Goal: Task Accomplishment & Management: Use online tool/utility

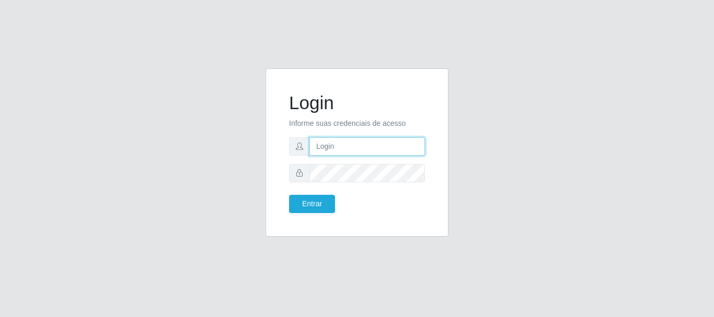
click at [350, 141] on input "text" at bounding box center [367, 146] width 116 height 18
type input "[EMAIL_ADDRESS][DOMAIN_NAME]"
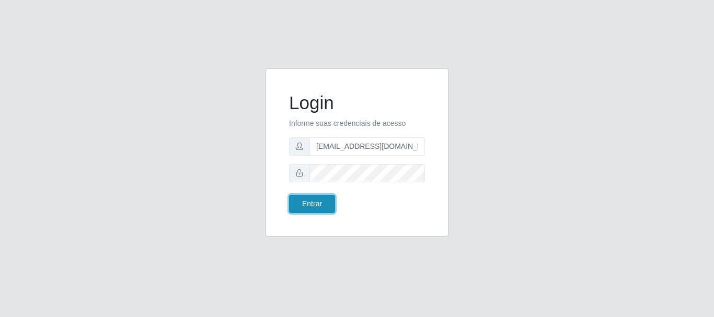
click at [317, 205] on button "Entrar" at bounding box center [312, 204] width 46 height 18
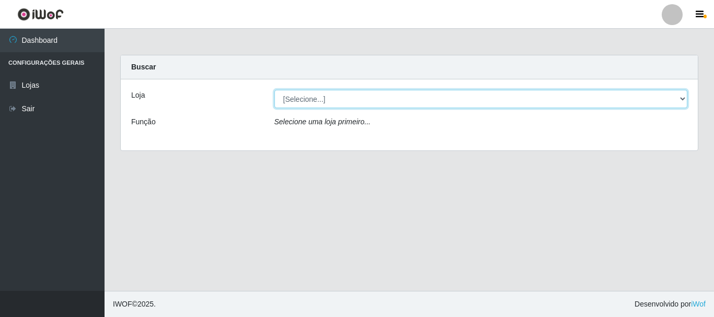
click at [683, 99] on select "[Selecione...] SuperFácil Atacado - Rodoviária" at bounding box center [481, 99] width 414 height 18
select select "400"
click at [274, 90] on select "[Selecione...] SuperFácil Atacado - Rodoviária" at bounding box center [481, 99] width 414 height 18
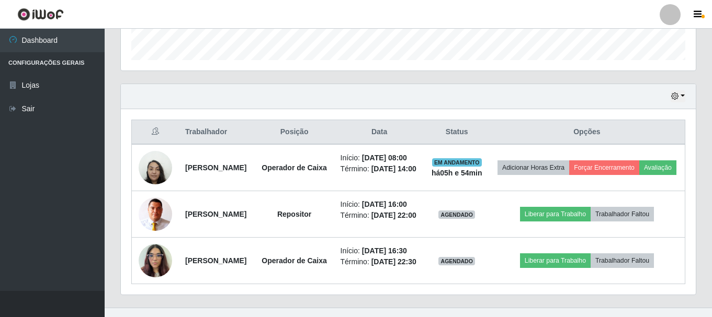
scroll to position [354, 0]
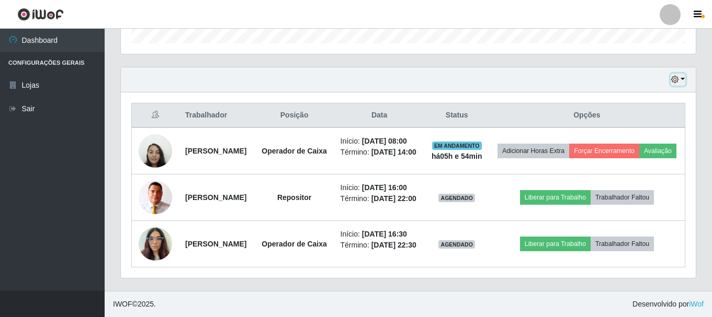
click at [683, 74] on button "button" at bounding box center [677, 80] width 15 height 12
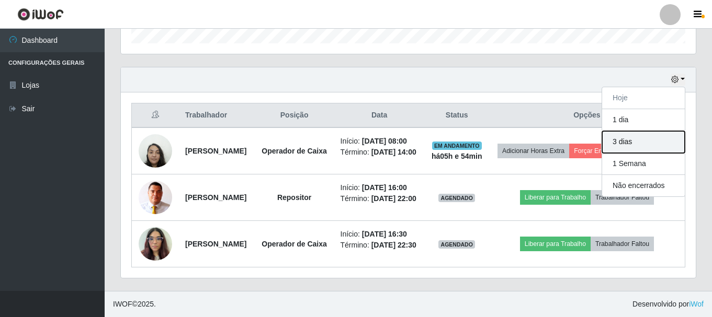
click at [641, 131] on button "3 dias" at bounding box center [643, 142] width 83 height 22
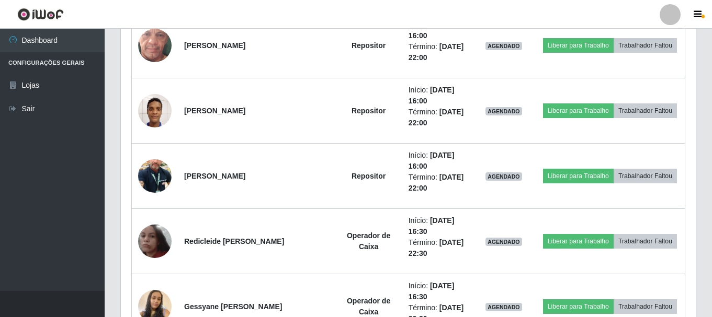
scroll to position [1086, 0]
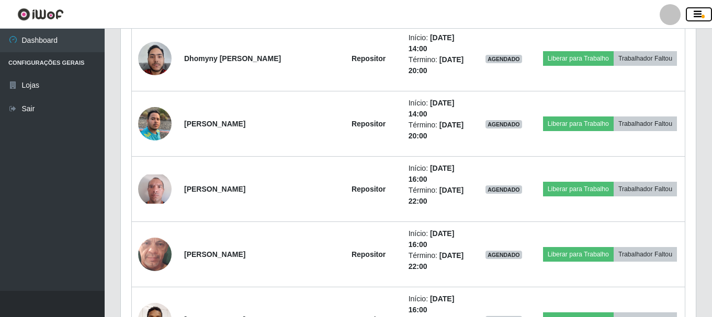
click at [704, 17] on button "button" at bounding box center [698, 14] width 26 height 15
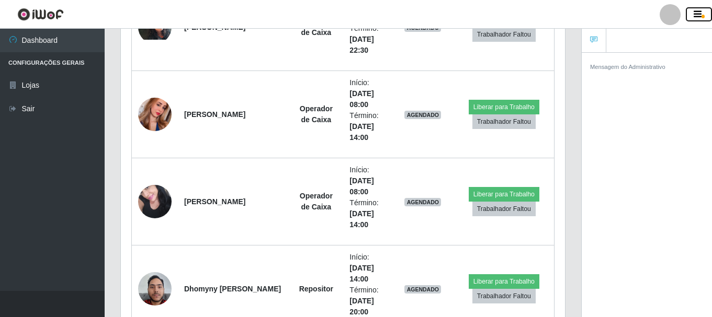
scroll to position [522572, 522345]
click at [699, 19] on icon "button" at bounding box center [697, 14] width 8 height 9
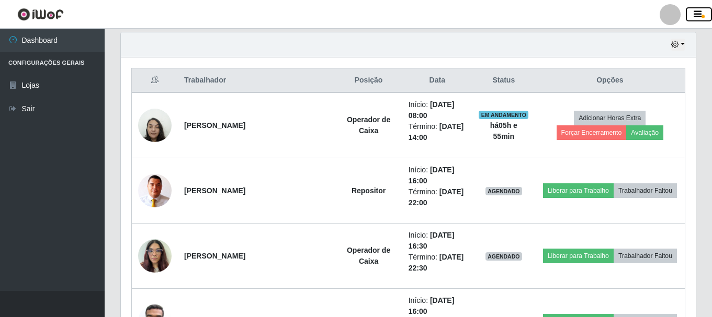
scroll to position [366, 0]
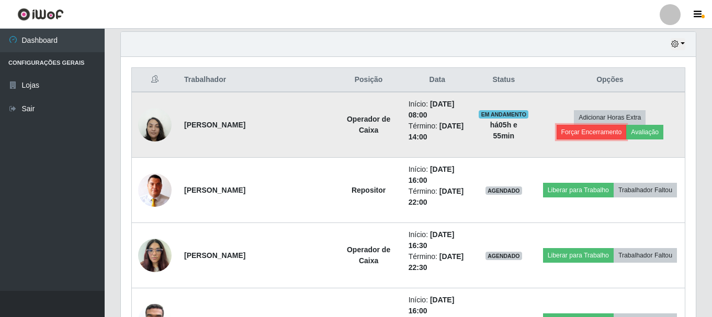
click at [626, 125] on button "Forçar Encerramento" at bounding box center [591, 132] width 70 height 15
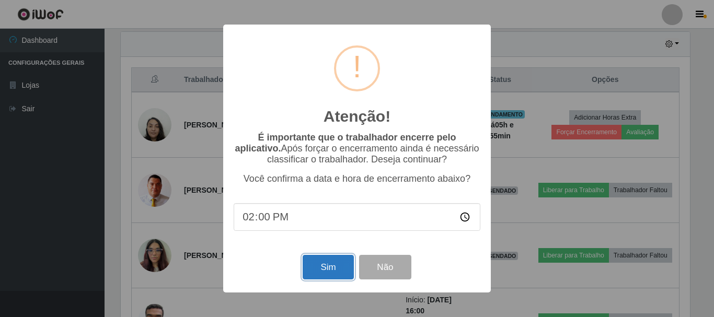
click at [327, 266] on button "Sim" at bounding box center [328, 267] width 51 height 25
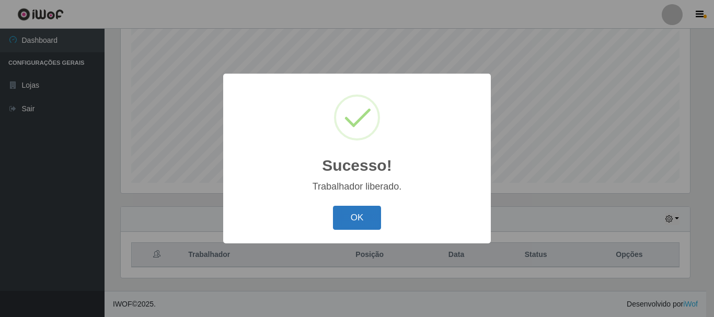
click at [350, 220] on button "OK" at bounding box center [357, 218] width 49 height 25
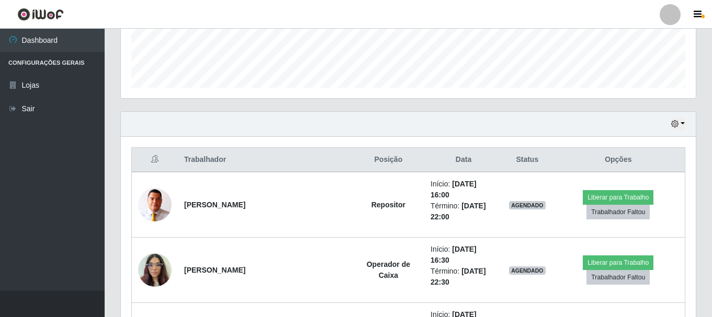
scroll to position [400, 0]
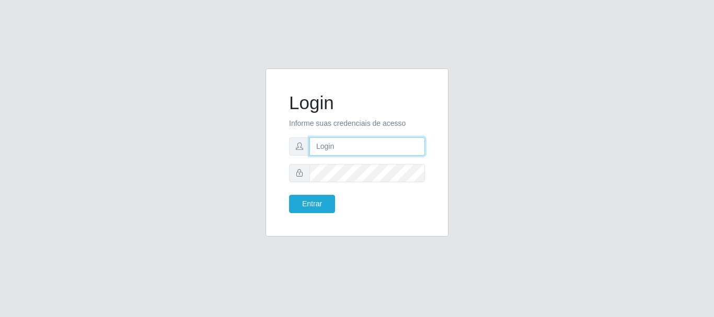
drag, startPoint x: 0, startPoint y: 0, endPoint x: 323, endPoint y: 150, distance: 356.2
click at [323, 150] on input "text" at bounding box center [367, 146] width 116 height 18
type input "[EMAIL_ADDRESS][DOMAIN_NAME]"
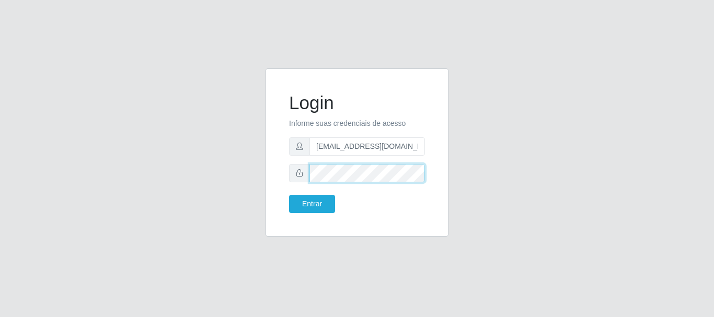
click at [289, 195] on button "Entrar" at bounding box center [312, 204] width 46 height 18
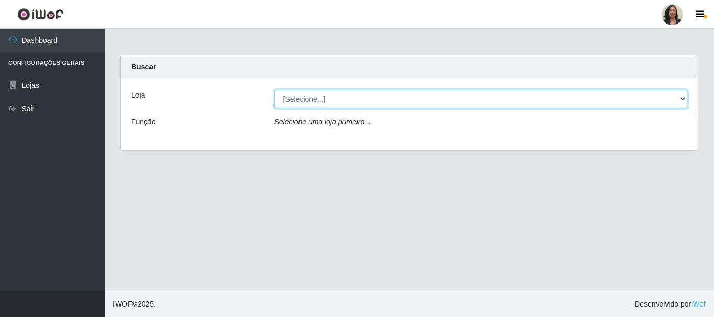
click at [683, 98] on select "[Selecione...] SuperFácil Atacado - Rodoviária" at bounding box center [481, 99] width 414 height 18
select select "400"
click at [274, 90] on select "[Selecione...] SuperFácil Atacado - Rodoviária" at bounding box center [481, 99] width 414 height 18
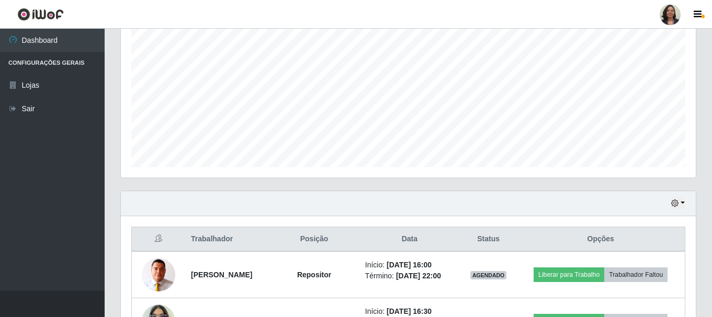
scroll to position [284, 0]
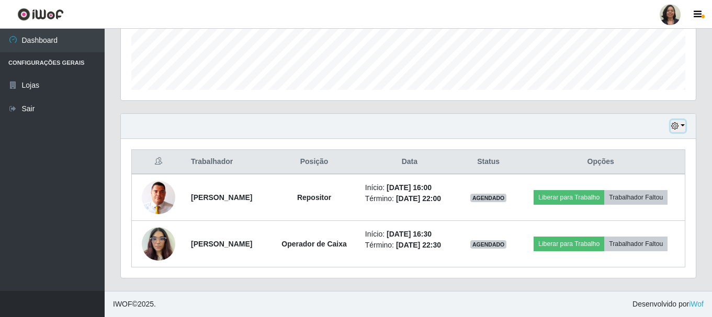
click at [673, 128] on icon "button" at bounding box center [674, 125] width 7 height 7
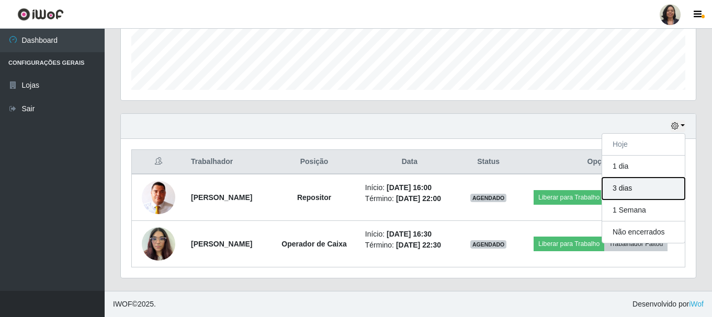
click at [630, 190] on button "3 dias" at bounding box center [643, 189] width 83 height 22
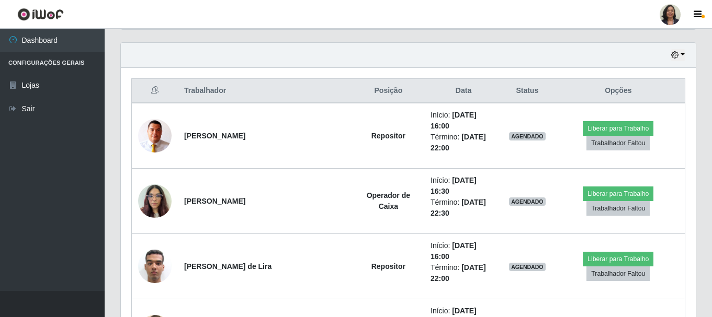
scroll to position [232, 0]
